Goal: Task Accomplishment & Management: Complete application form

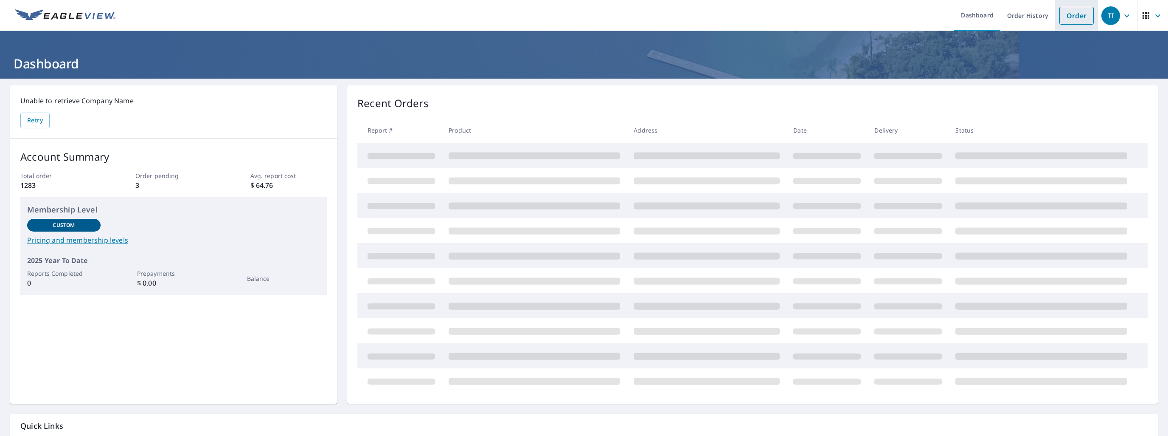
click at [1066, 15] on link "Order" at bounding box center [1077, 16] width 34 height 18
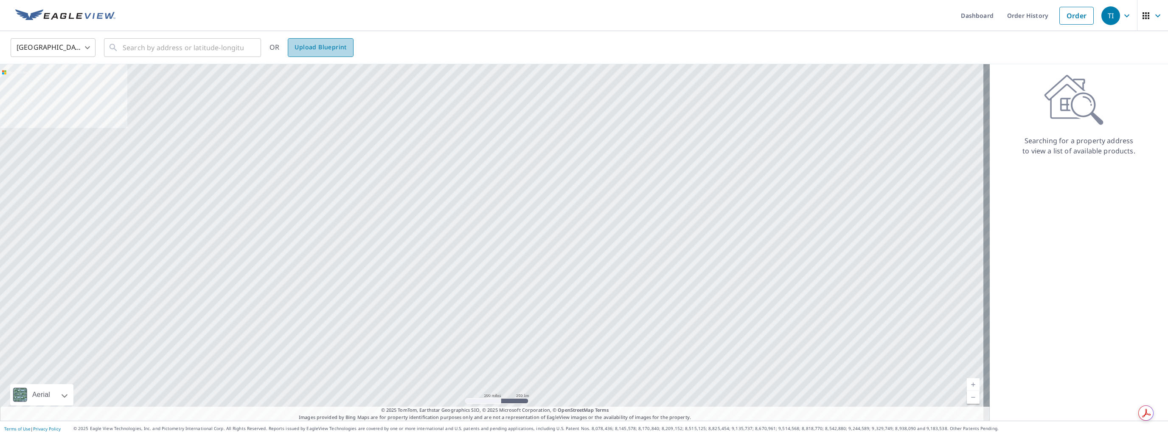
click at [318, 45] on span "Upload Blueprint" at bounding box center [321, 47] width 52 height 11
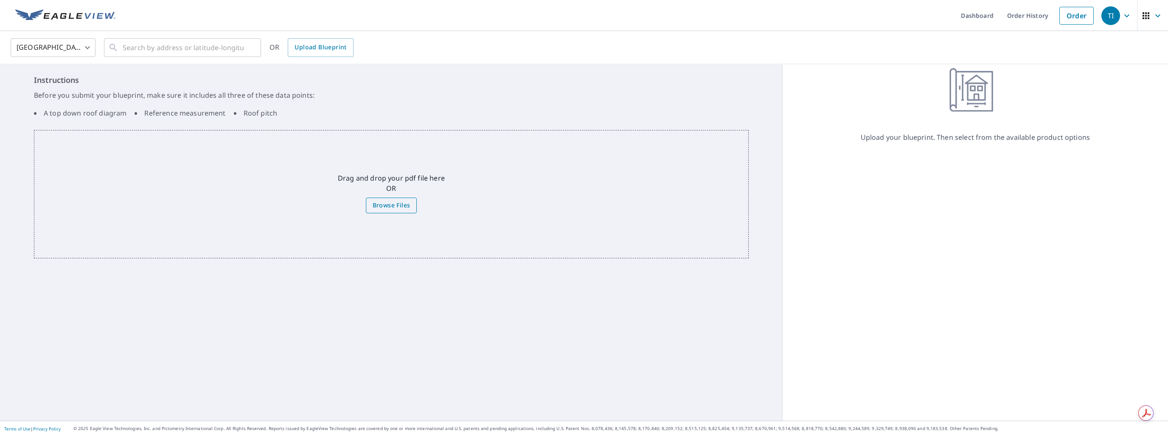
click at [379, 207] on span "Browse Files" at bounding box center [392, 205] width 38 height 11
click at [0, 0] on input "Browse Files" at bounding box center [0, 0] width 0 height 0
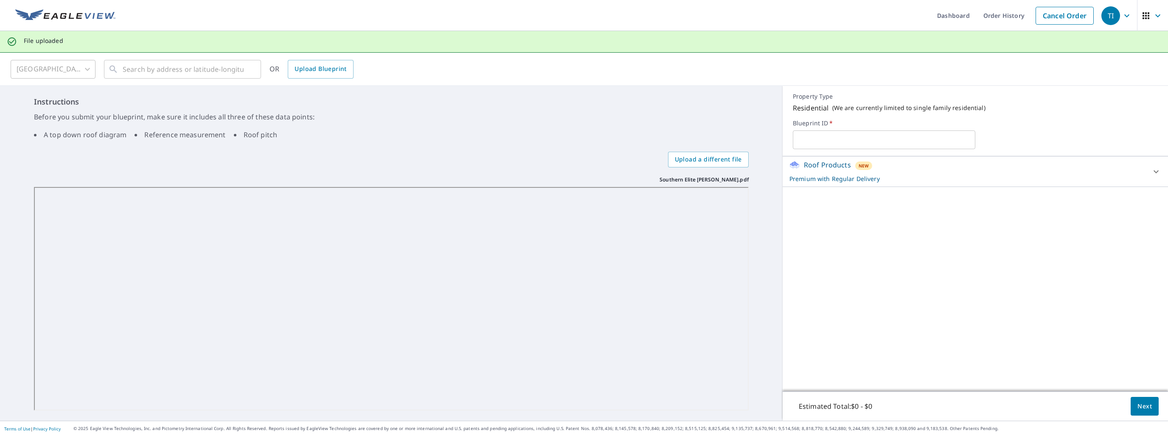
click at [817, 138] on input "text" at bounding box center [884, 140] width 183 height 24
type input "Southern Elite Barbour"
click at [1138, 409] on span "Next" at bounding box center [1145, 406] width 14 height 11
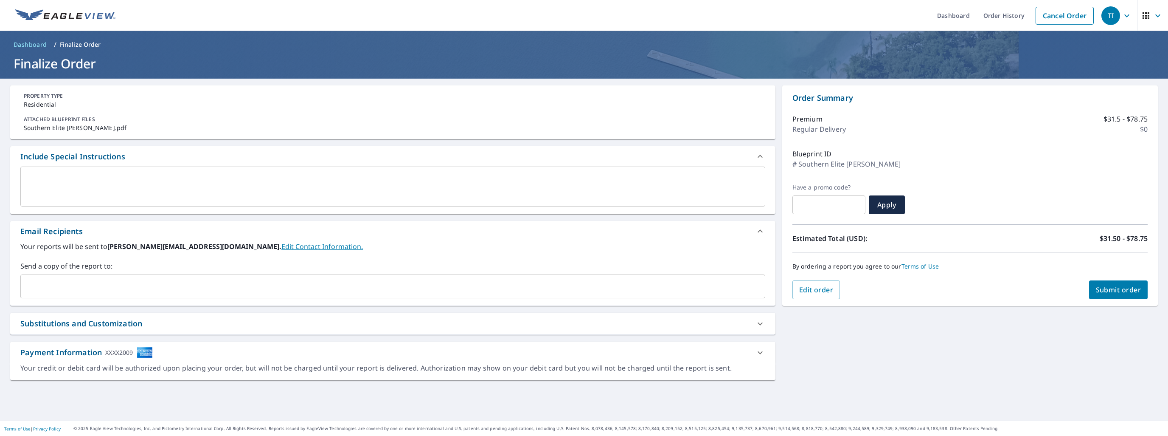
click at [1107, 289] on span "Submit order" at bounding box center [1118, 289] width 45 height 9
